Goal: Task Accomplishment & Management: Complete application form

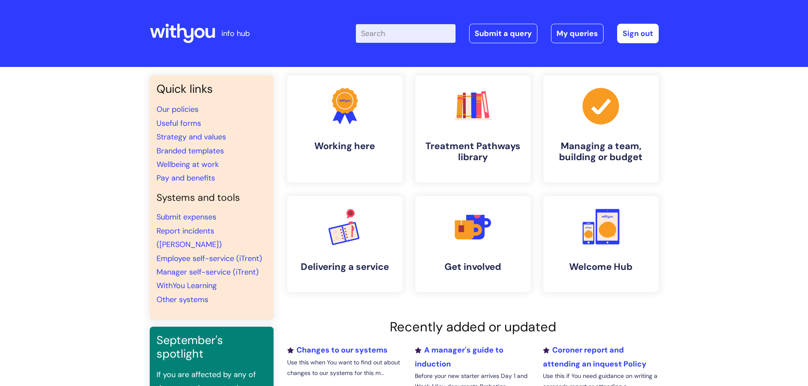
click at [428, 36] on input "Enter your search term here..." at bounding box center [406, 33] width 100 height 19
type input "neo"
click button "Search" at bounding box center [0, 0] width 0 height 0
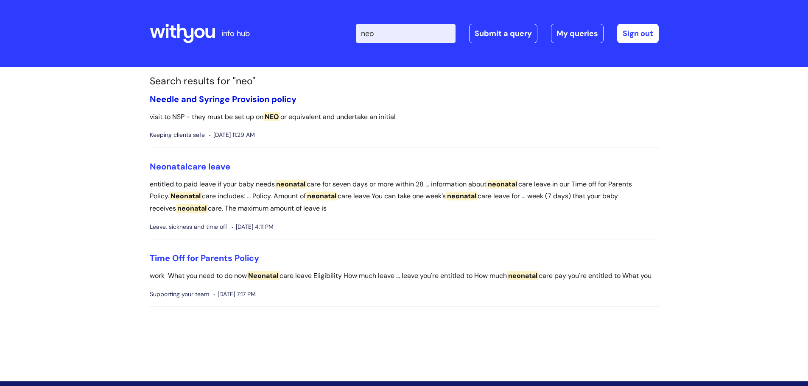
click at [182, 99] on link "Needle and Syringe Provision policy" at bounding box center [223, 99] width 147 height 11
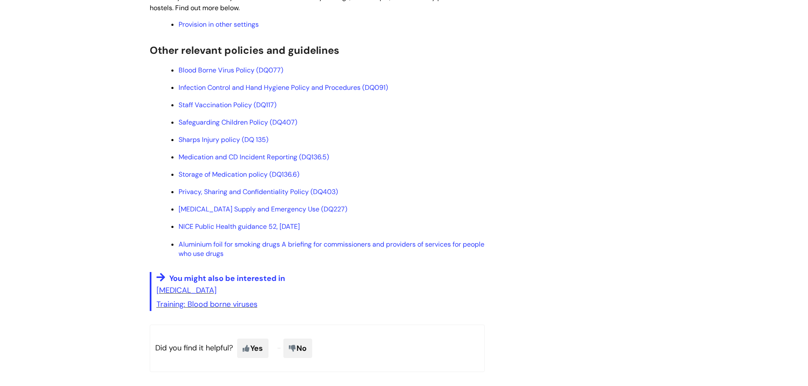
scroll to position [891, 0]
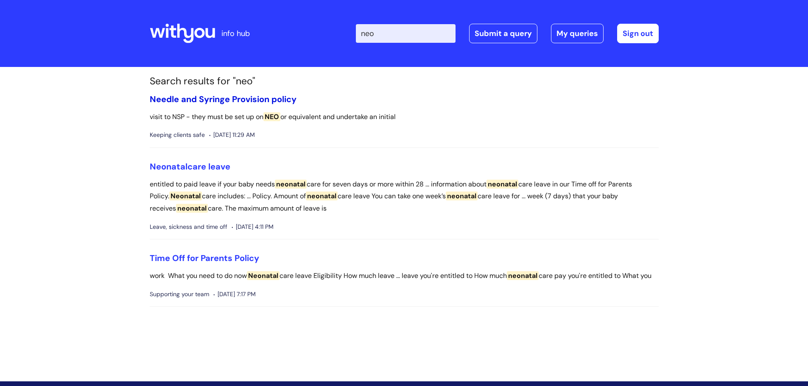
click at [220, 100] on link "Needle and Syringe Provision policy" at bounding box center [223, 99] width 147 height 11
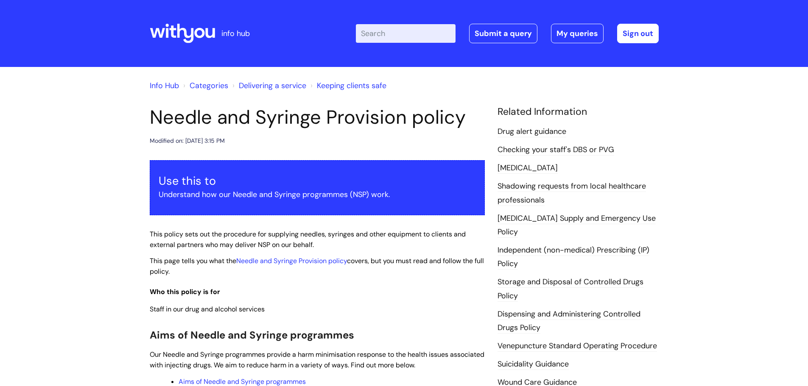
click at [372, 84] on link "Keeping clients safe" at bounding box center [352, 86] width 70 height 10
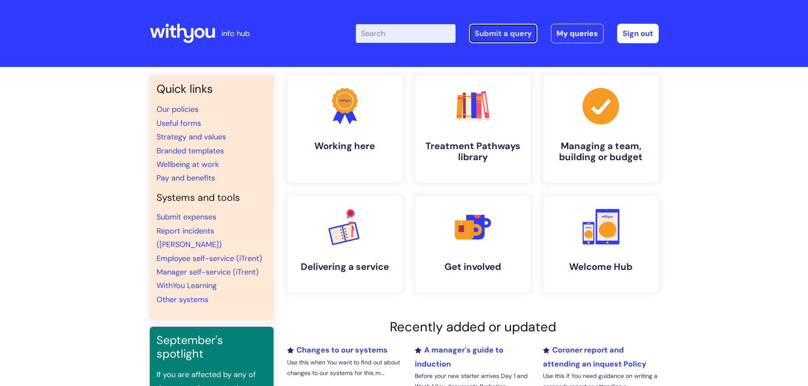
click at [522, 33] on link "Submit a query" at bounding box center [503, 34] width 68 height 20
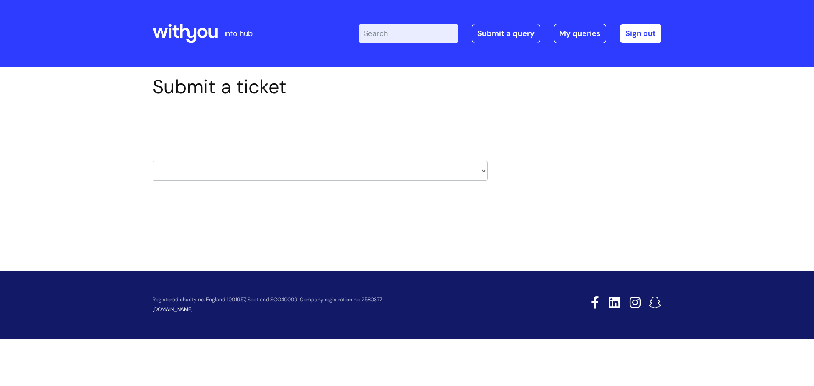
click at [274, 168] on select "HR / People IT and Support Clinical Drug Alerts Finance Accounts Data Support T…" at bounding box center [320, 171] width 335 height 20
select select "systems"
click at [153, 161] on select "HR / People IT and Support Clinical Drug Alerts Finance Accounts Data Support T…" at bounding box center [320, 171] width 335 height 20
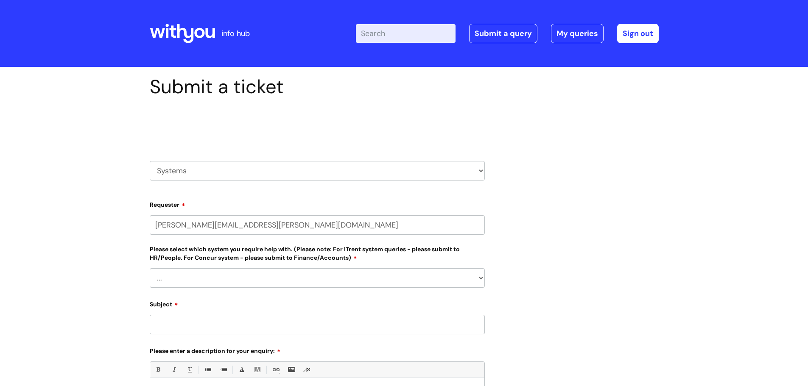
select select "80004157202"
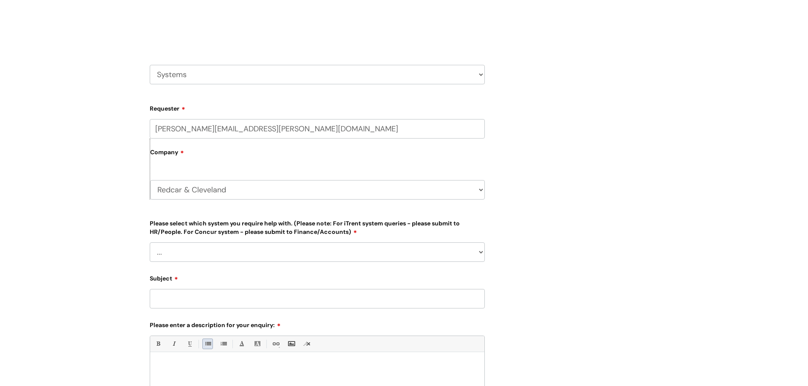
scroll to position [170, 0]
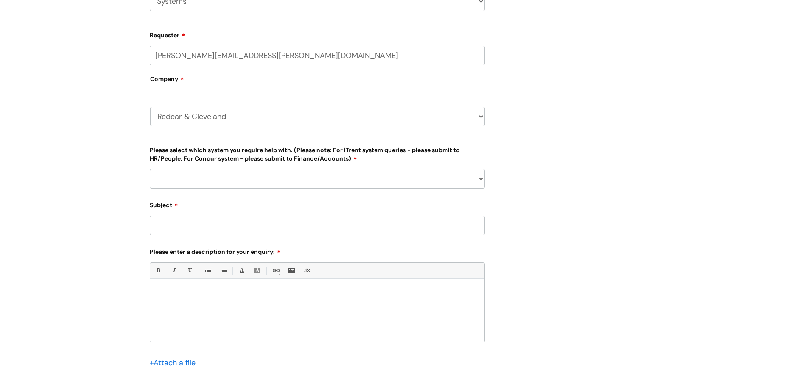
click at [223, 176] on select "... [PERSON_NAME] Helpdesk [DATE][DOMAIN_NAME] Nebula fault ILLY CarePath fault…" at bounding box center [317, 179] width 335 height 20
select select "Neo Fault"
click at [150, 169] on select "... [PERSON_NAME] Helpdesk [DATE][DOMAIN_NAME] Nebula fault ILLY CarePath fault…" at bounding box center [317, 179] width 335 height 20
click at [101, 210] on div "Submit a ticket Select issue type HR / People IT and Support Clinical Drug Aler…" at bounding box center [404, 177] width 808 height 561
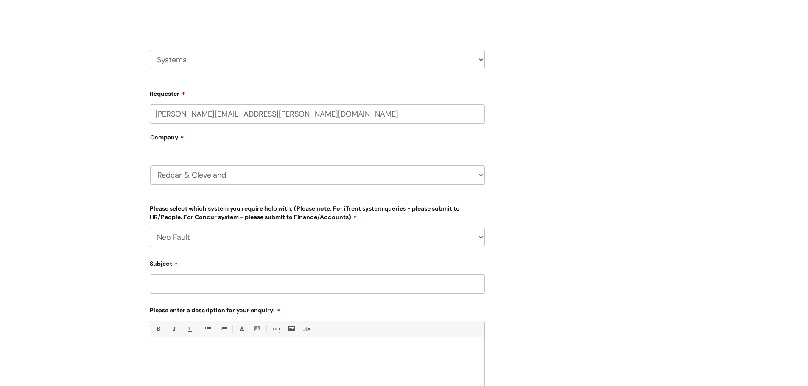
scroll to position [0, 0]
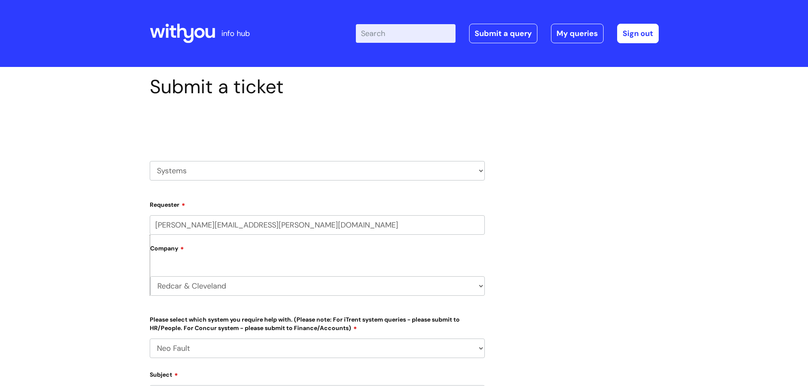
click at [219, 168] on select "HR / People IT and Support Clinical Drug Alerts Finance Accounts Data Support T…" at bounding box center [317, 171] width 335 height 20
select select "it_and_support"
click at [150, 161] on select "HR / People IT and Support Clinical Drug Alerts Finance Accounts Data Support T…" at bounding box center [317, 171] width 335 height 20
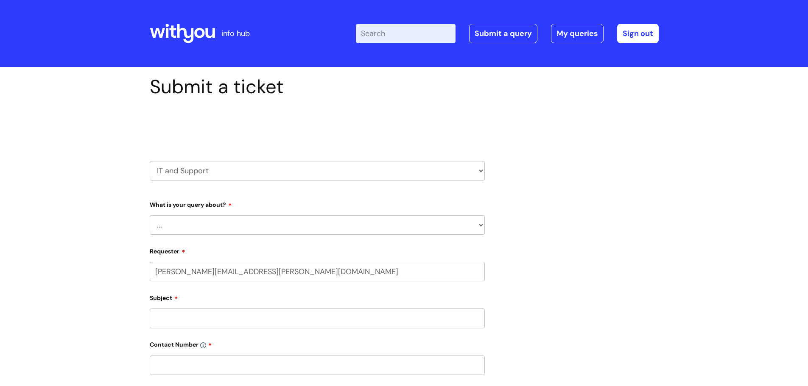
scroll to position [127, 0]
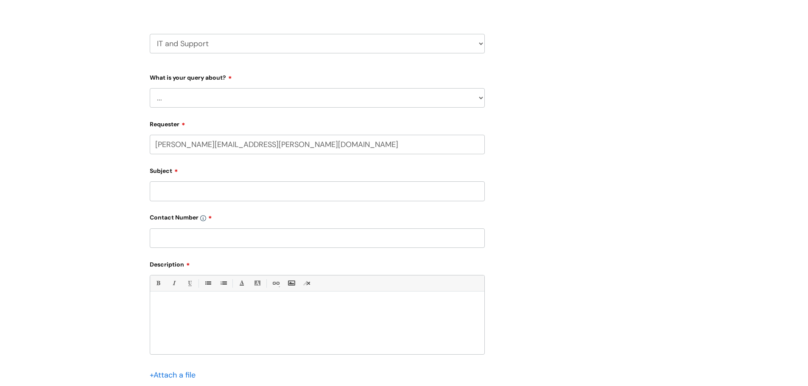
select select "80004157202"
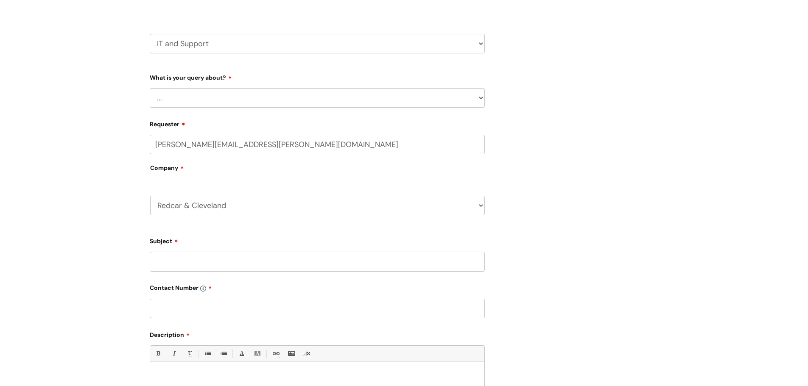
click at [216, 100] on select "... Mobile Phone Reset & MFA Accounts, Starters and Leavers IT Hardware issue I…" at bounding box center [317, 98] width 335 height 20
select select "System/software"
click at [150, 88] on select "... Mobile Phone Reset & MFA Accounts, Starters and Leavers IT Hardware issue I…" at bounding box center [317, 98] width 335 height 20
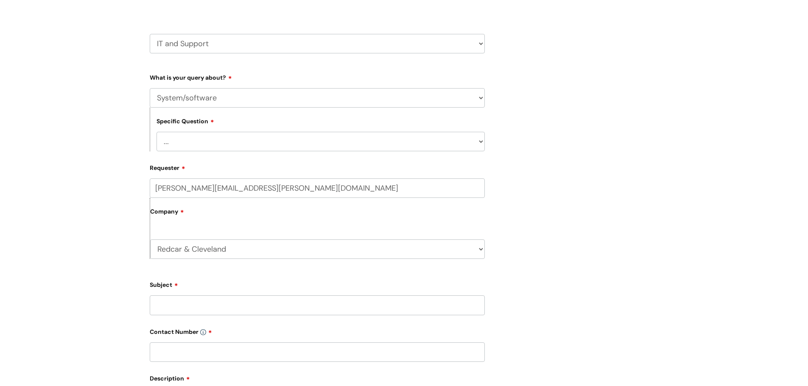
click at [208, 144] on select "... Halo PCMIS Iaptus NHS Email CJSM Email Mitel Another System Google (Workspa…" at bounding box center [321, 142] width 328 height 20
select select "Another System"
click at [157, 132] on select "... Halo PCMIS Iaptus NHS Email CJSM Email Mitel Another System Google (Workspa…" at bounding box center [321, 142] width 328 height 20
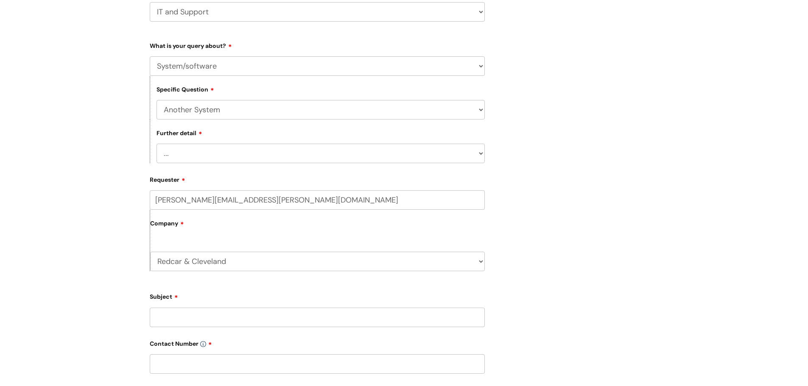
scroll to position [212, 0]
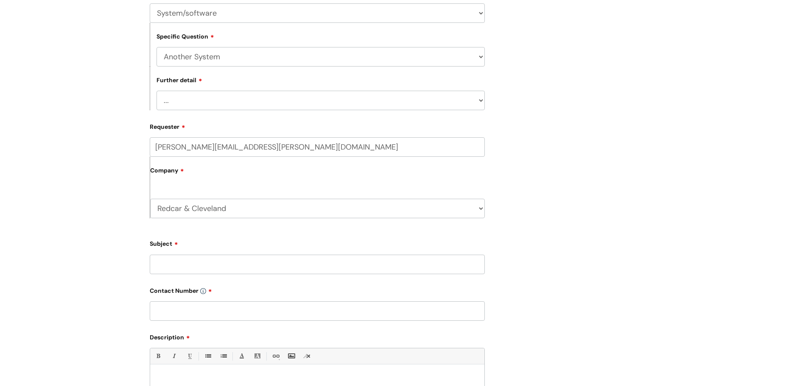
click at [180, 101] on select "... I’ve got a login issue Something else" at bounding box center [321, 101] width 328 height 20
select select "I’ve got a login issue"
click at [157, 91] on select "... I’ve got a login issue Something else" at bounding box center [321, 101] width 328 height 20
click at [173, 263] on input "Subject" at bounding box center [317, 265] width 335 height 20
type input "NEO - Redcar Main Account"
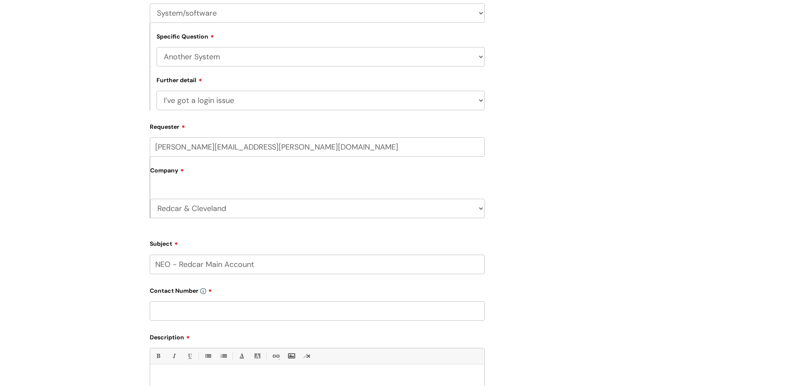
paste input "07816 097693"
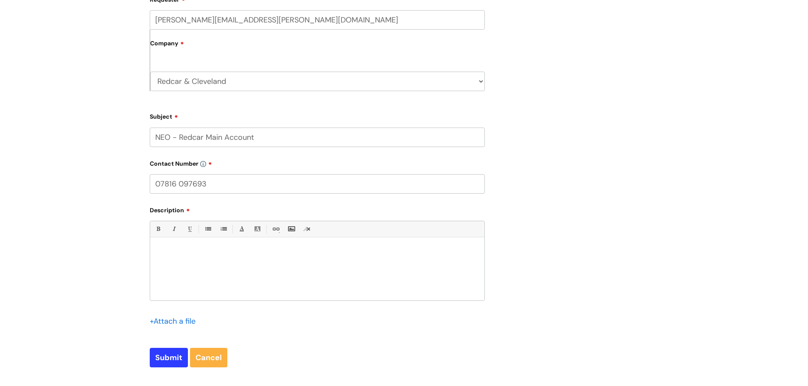
type input "07816 097693"
click at [175, 243] on div at bounding box center [317, 271] width 334 height 59
click at [250, 265] on p "Our Harm Min Lead has the main log ins" at bounding box center [318, 268] width 322 height 8
click at [291, 268] on p "Our Harm Min Lead has the main log ins" at bounding box center [318, 268] width 322 height 8
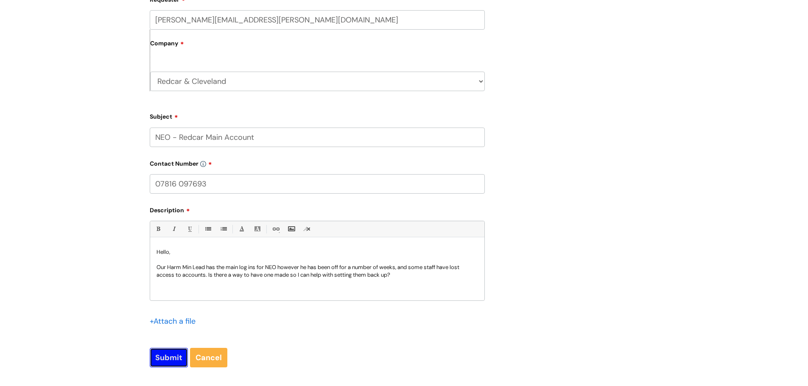
click at [182, 361] on input "Submit" at bounding box center [169, 358] width 38 height 20
type input "Please Wait..."
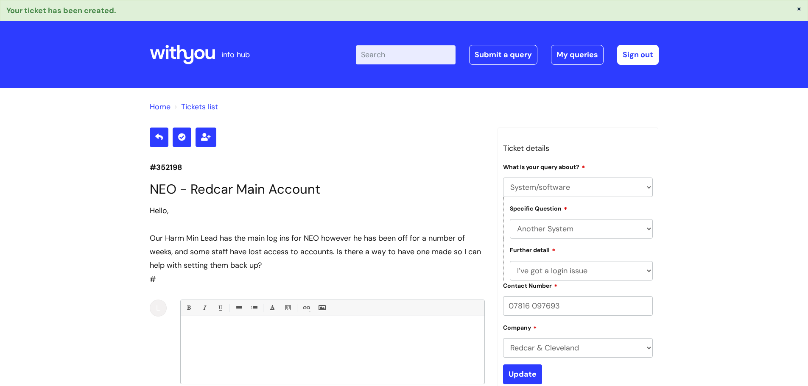
select select "System/software"
select select "Another System"
select select "I’ve got a login issue"
